Goal: Use online tool/utility: Use online tool/utility

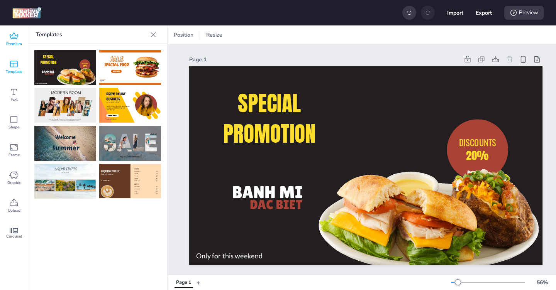
click at [10, 32] on icon at bounding box center [13, 36] width 9 height 9
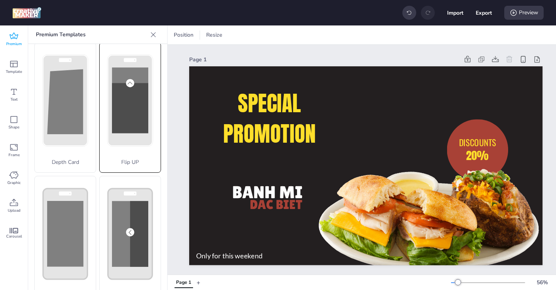
scroll to position [10, 0]
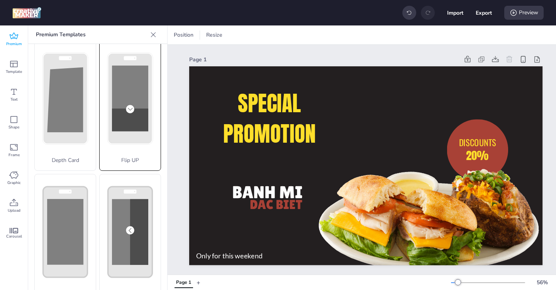
click at [88, 134] on rect at bounding box center [65, 98] width 44 height 91
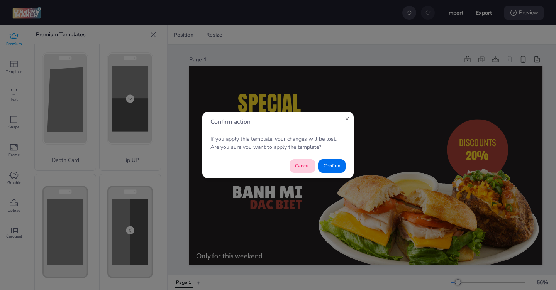
click at [299, 166] on button "Cancel" at bounding box center [303, 167] width 26 height 14
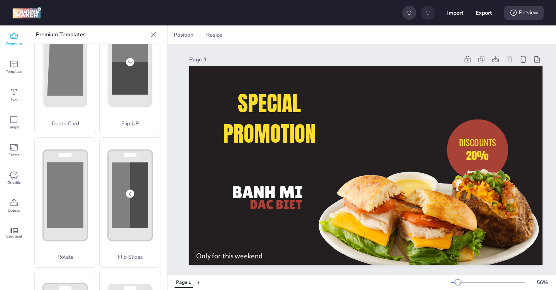
scroll to position [46, 0]
click at [131, 95] on rect at bounding box center [130, 62] width 36 height 66
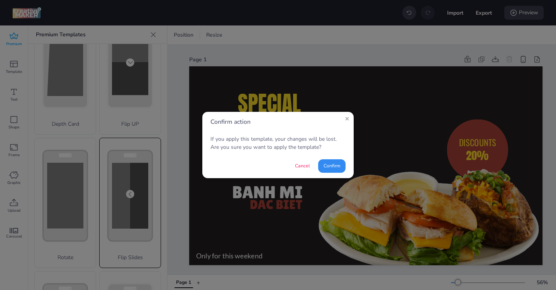
click at [330, 172] on button "Confirm" at bounding box center [331, 167] width 27 height 14
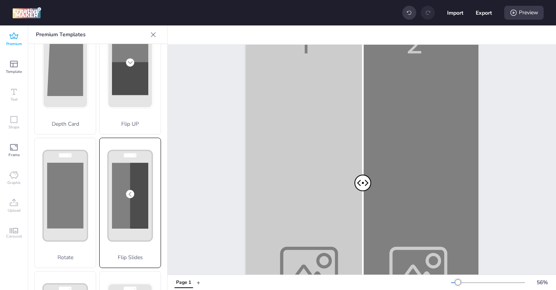
scroll to position [15, 0]
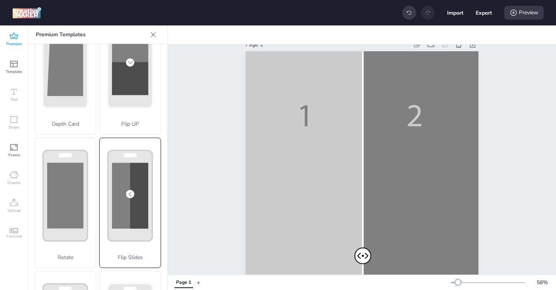
click at [128, 194] on circle at bounding box center [130, 194] width 8 height 8
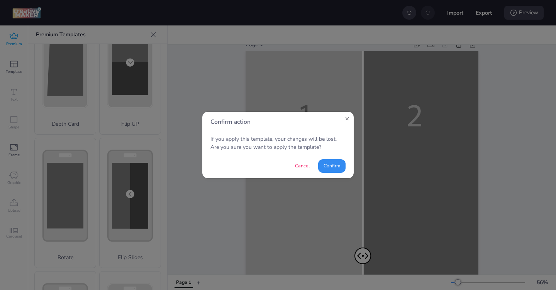
click at [332, 164] on button "Confirm" at bounding box center [331, 167] width 27 height 14
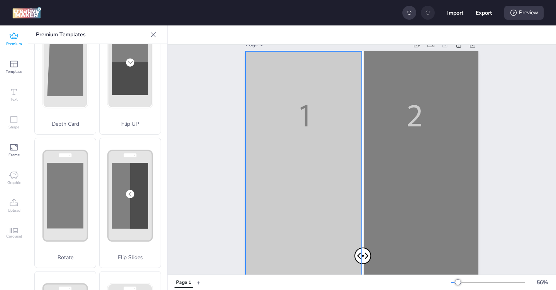
click at [318, 198] on div at bounding box center [362, 258] width 233 height 414
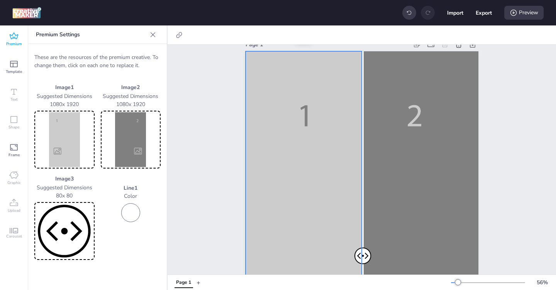
click at [57, 140] on img at bounding box center [64, 139] width 57 height 55
click at [290, 175] on div at bounding box center [362, 258] width 233 height 414
click at [64, 144] on img at bounding box center [64, 139] width 57 height 55
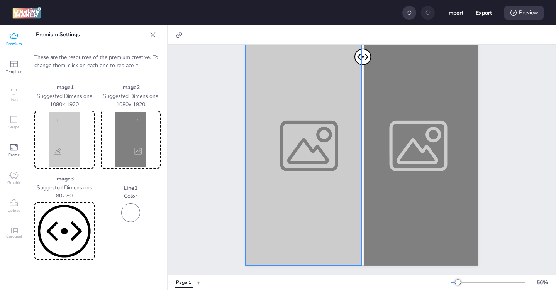
scroll to position [0, 0]
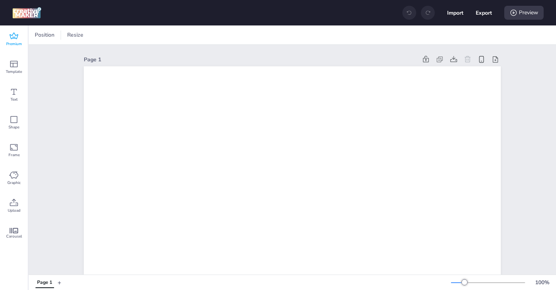
click at [10, 38] on icon at bounding box center [13, 36] width 9 height 9
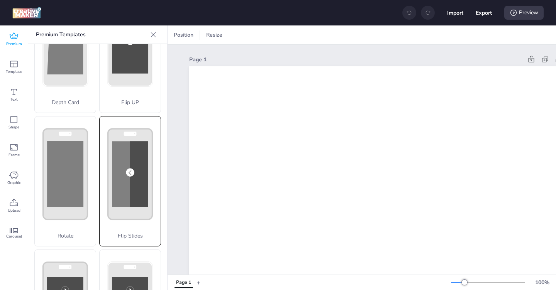
scroll to position [67, 0]
drag, startPoint x: 117, startPoint y: 238, endPoint x: 139, endPoint y: 238, distance: 21.6
click at [139, 238] on p "Flip Slides" at bounding box center [130, 237] width 61 height 8
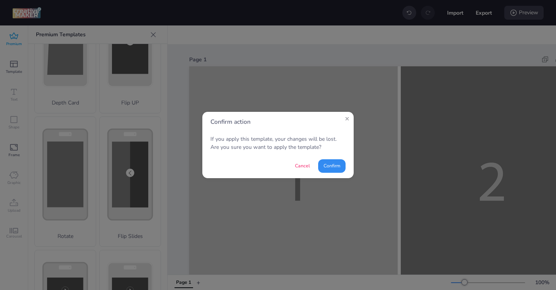
click at [327, 166] on button "Confirm" at bounding box center [331, 167] width 27 height 14
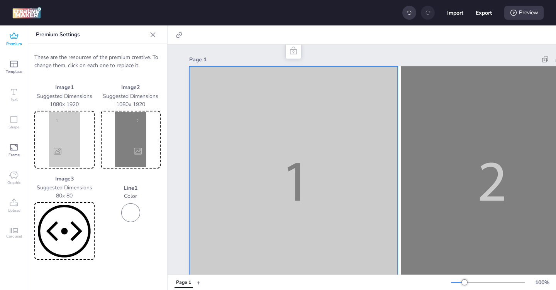
drag, startPoint x: 48, startPoint y: 104, endPoint x: 80, endPoint y: 104, distance: 32.1
click at [80, 104] on p "1080 x 1920" at bounding box center [64, 104] width 60 height 8
